Goal: Task Accomplishment & Management: Complete application form

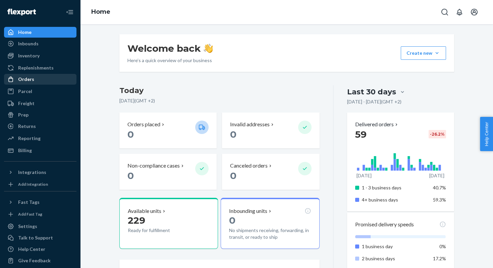
click at [30, 82] on div "Orders" at bounding box center [26, 79] width 16 height 7
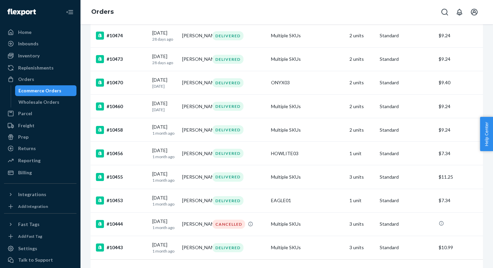
scroll to position [2305, 0]
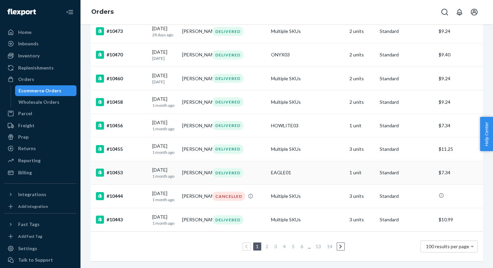
click at [131, 171] on div "#10453" at bounding box center [121, 172] width 51 height 8
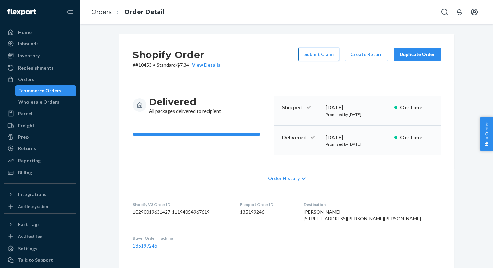
click at [329, 57] on button "Submit Claim" at bounding box center [319, 54] width 41 height 13
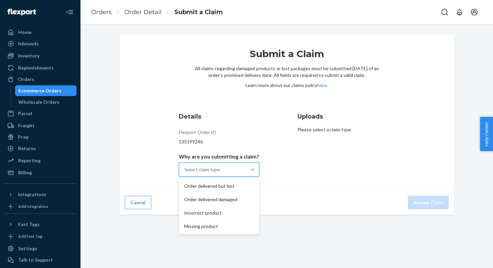
click at [207, 165] on div "Select claim type" at bounding box center [213, 169] width 68 height 13
click at [185, 166] on input "Why are you submitting a claim? option Order delivered but lost focused, 1 of 4…" at bounding box center [185, 169] width 1 height 7
click at [220, 215] on div "Incorrect product" at bounding box center [219, 212] width 78 height 13
click at [185, 173] on input "Why are you submitting a claim? option Incorrect product focused, 0 of 4. 4 res…" at bounding box center [185, 169] width 1 height 7
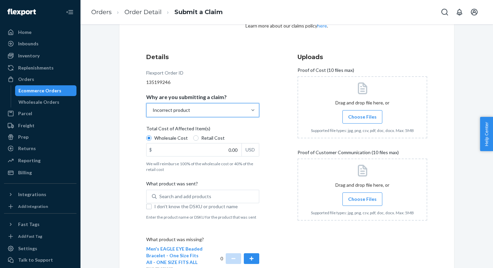
scroll to position [69, 0]
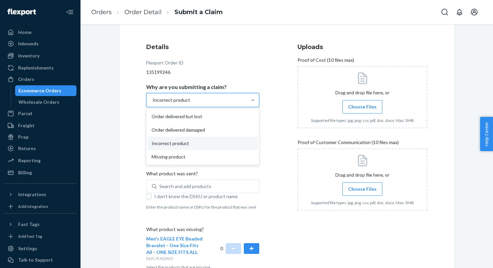
click at [204, 104] on div "Incorrect product" at bounding box center [197, 99] width 100 height 13
click at [153, 103] on input "Why are you submitting a claim? option Incorrect product, selected. option Inco…" at bounding box center [152, 100] width 1 height 7
click at [273, 112] on div "Details Flexport Order ID 135199246 Why are you submitting a claim? option Inco…" at bounding box center [211, 156] width 130 height 235
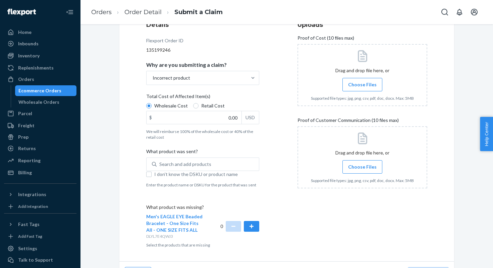
scroll to position [109, 0]
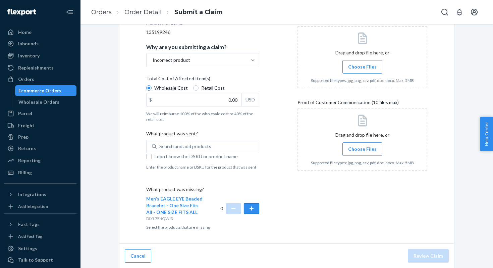
click at [254, 210] on button "button" at bounding box center [251, 208] width 15 height 11
click at [273, 185] on div "Details Flexport Order ID 135199246 Why are you submitting a claim? Incorrect p…" at bounding box center [211, 116] width 130 height 235
click at [196, 89] on input "Retail Cost" at bounding box center [195, 87] width 5 height 5
radio input "true"
radio input "false"
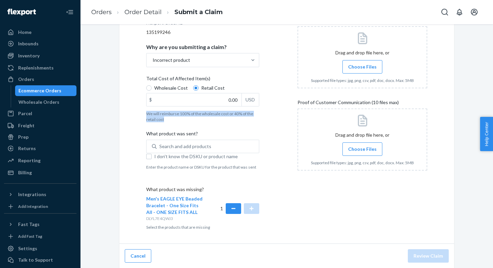
drag, startPoint x: 170, startPoint y: 119, endPoint x: 146, endPoint y: 114, distance: 24.4
click at [146, 114] on p "We will reimburse 100% of the wholesale cost or 40% of the retail cost" at bounding box center [202, 116] width 113 height 11
copy p "We will reimburse 100% of the wholesale cost or 40% of the retail cost"
click at [142, 253] on button "Cancel" at bounding box center [138, 255] width 27 height 13
